Goal: Book appointment/travel/reservation

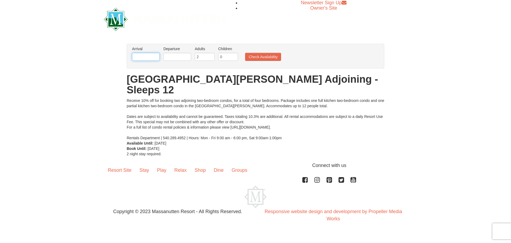
click at [157, 59] on input "text" at bounding box center [146, 57] width 28 height 8
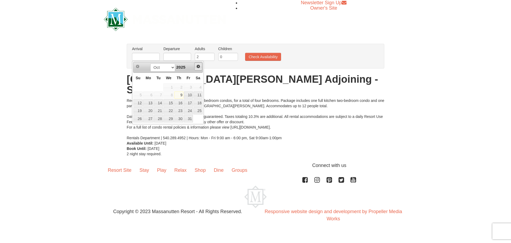
click at [196, 68] on link "Next" at bounding box center [198, 66] width 8 height 8
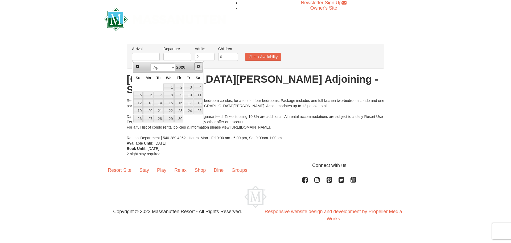
click at [196, 68] on link "Next" at bounding box center [198, 66] width 8 height 8
click at [168, 94] on link "6" at bounding box center [169, 94] width 10 height 7
type input "[DATE]"
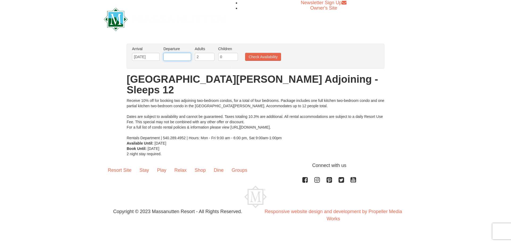
click at [179, 58] on input "text" at bounding box center [178, 57] width 28 height 8
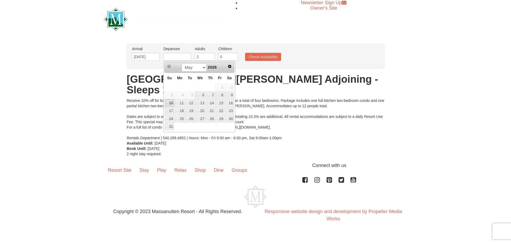
click at [168, 101] on link "10" at bounding box center [169, 102] width 9 height 7
type input "[DATE]"
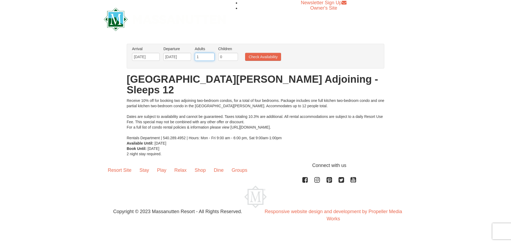
click at [209, 57] on input "1" at bounding box center [205, 57] width 20 height 8
click at [212, 55] on input "2" at bounding box center [205, 57] width 20 height 8
click at [211, 55] on input "3" at bounding box center [205, 57] width 20 height 8
click at [211, 55] on input "4" at bounding box center [205, 57] width 20 height 8
click at [211, 55] on input "5" at bounding box center [205, 57] width 20 height 8
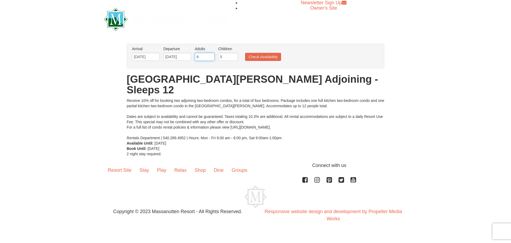
click at [211, 55] on input "6" at bounding box center [205, 57] width 20 height 8
click at [211, 55] on input "7" at bounding box center [205, 57] width 20 height 8
click at [211, 55] on input "8" at bounding box center [205, 57] width 20 height 8
click at [211, 55] on input "9" at bounding box center [205, 57] width 20 height 8
click at [211, 55] on input "10" at bounding box center [205, 57] width 20 height 8
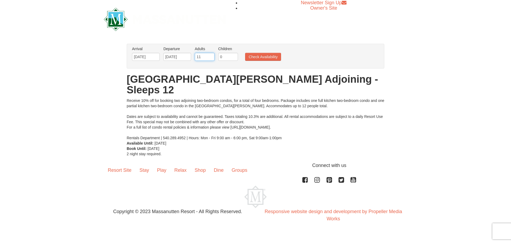
click at [211, 55] on input "11" at bounding box center [205, 57] width 20 height 8
click at [211, 55] on input "12" at bounding box center [205, 57] width 20 height 8
click at [211, 55] on input "13" at bounding box center [205, 57] width 20 height 8
click at [211, 55] on input "14" at bounding box center [205, 57] width 20 height 8
click at [211, 55] on input "15" at bounding box center [205, 57] width 20 height 8
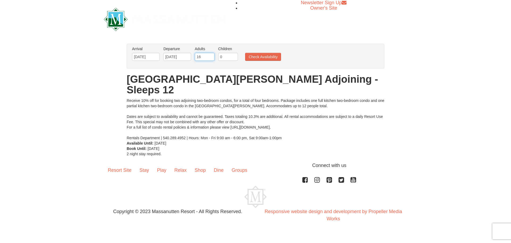
click at [211, 55] on input "16" at bounding box center [205, 57] width 20 height 8
click at [211, 55] on input "17" at bounding box center [205, 57] width 20 height 8
type input "18"
click at [211, 55] on input "18" at bounding box center [205, 57] width 20 height 8
drag, startPoint x: 229, startPoint y: 56, endPoint x: 207, endPoint y: 56, distance: 21.8
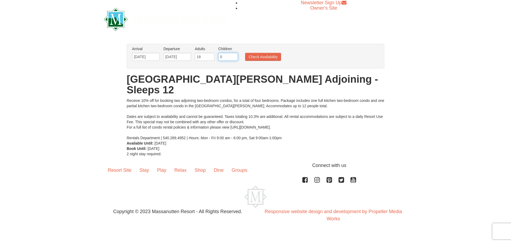
click at [207, 56] on ul "Arrival Please format dates MM/DD/YYYY Please format dates MM/DD/YYYY [DATE] De…" at bounding box center [253, 54] width 244 height 17
type input "5"
click at [267, 57] on button "Check Availability" at bounding box center [263, 57] width 36 height 8
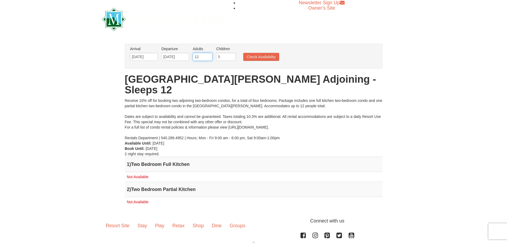
drag, startPoint x: 209, startPoint y: 59, endPoint x: 205, endPoint y: 59, distance: 3.2
type input "12"
click at [205, 59] on input "12" at bounding box center [203, 57] width 20 height 8
drag, startPoint x: 224, startPoint y: 55, endPoint x: 211, endPoint y: 55, distance: 12.5
click at [211, 55] on ul "Arrival Please format dates MM/DD/YYYY Please format dates MM/DD/YYYY 05/06/202…" at bounding box center [251, 54] width 244 height 17
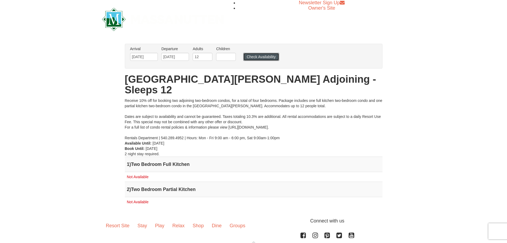
click at [262, 55] on button "Check Availability" at bounding box center [261, 57] width 36 height 8
